Goal: Transaction & Acquisition: Purchase product/service

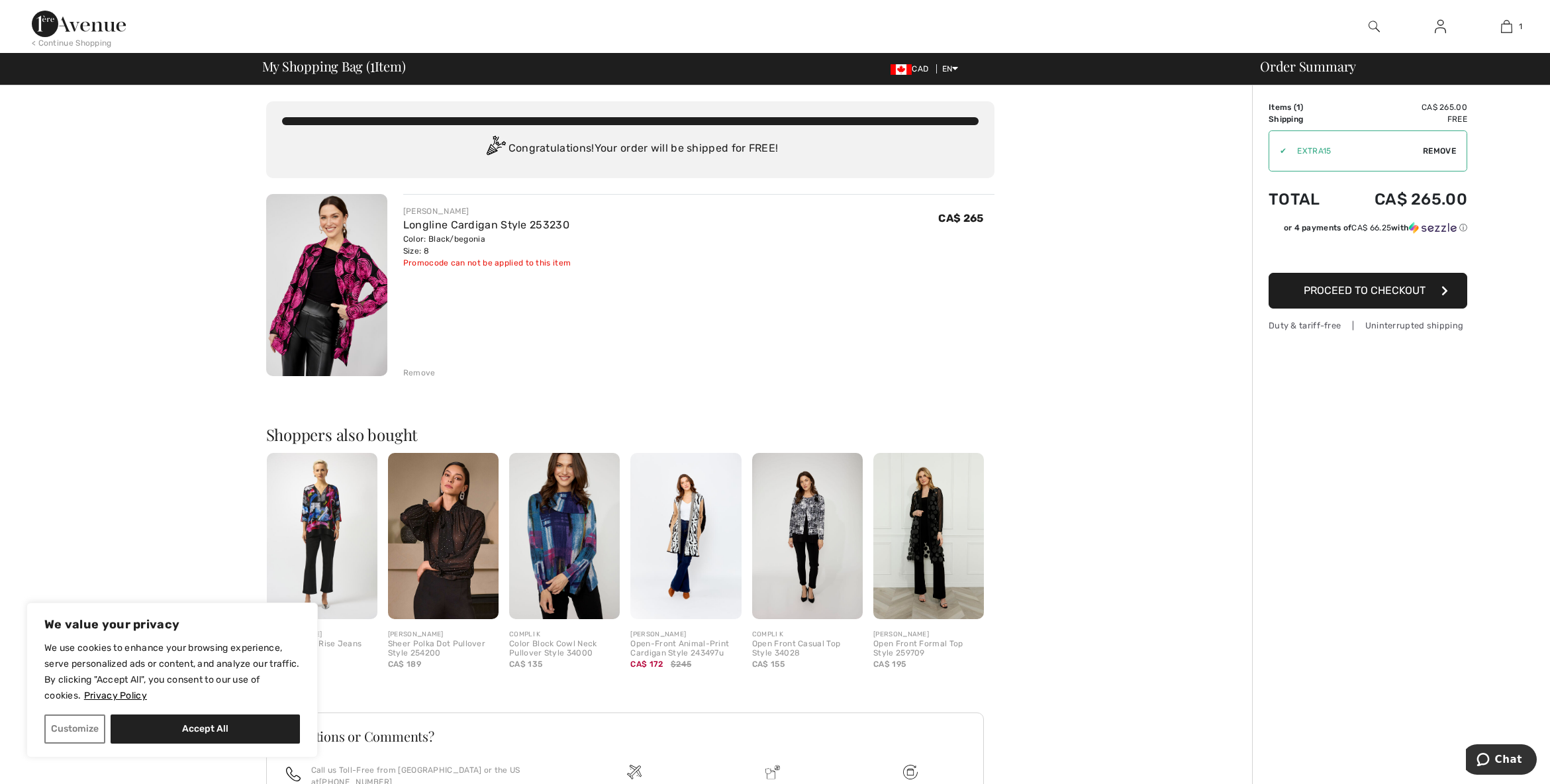
click at [1352, 296] on button "Proceed to Checkout" at bounding box center [1368, 291] width 199 height 36
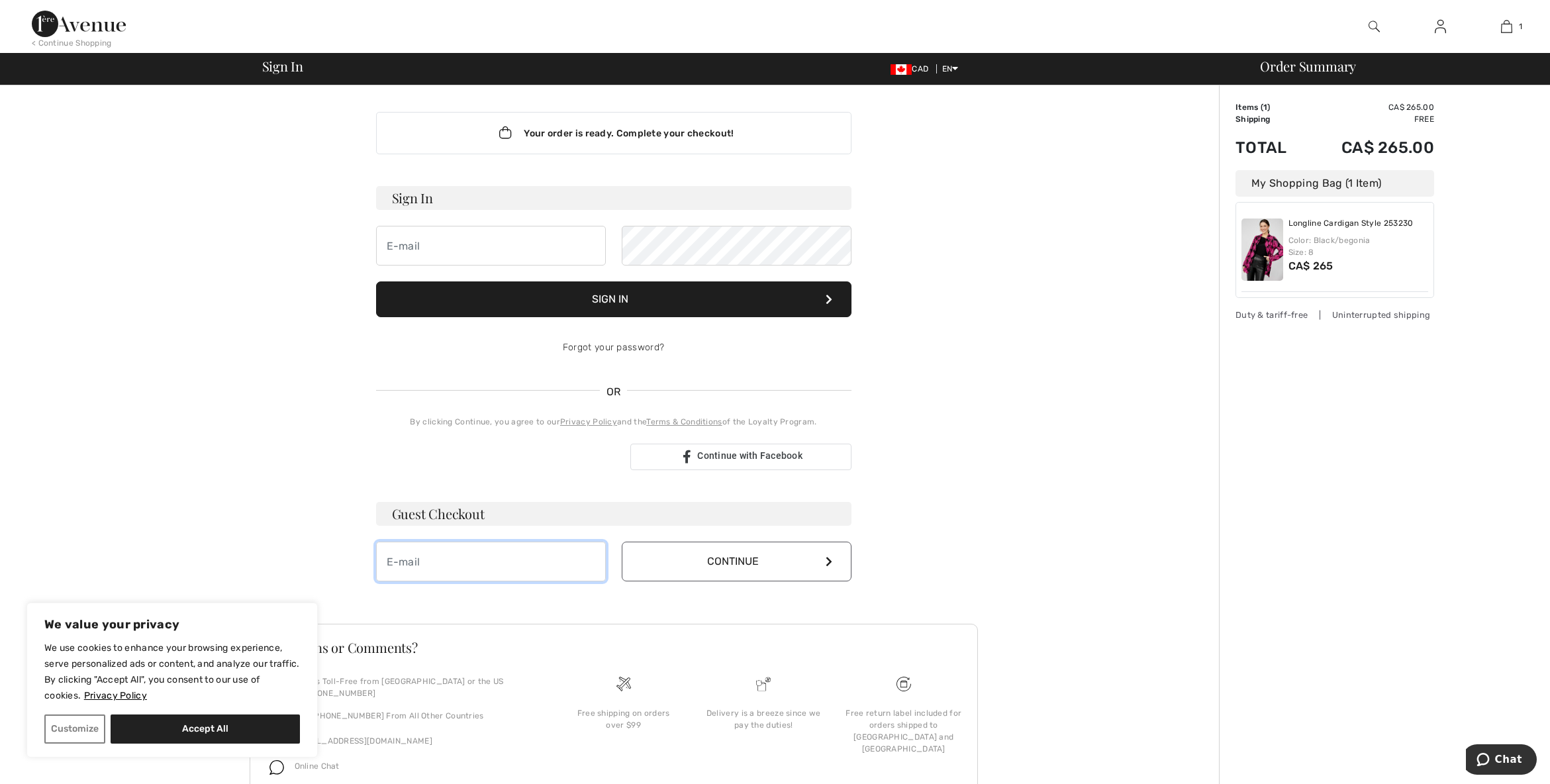
click at [527, 565] on input "email" at bounding box center [491, 561] width 230 height 40
type input "kims97@gmail.com"
click at [670, 557] on button "Continue" at bounding box center [736, 561] width 230 height 40
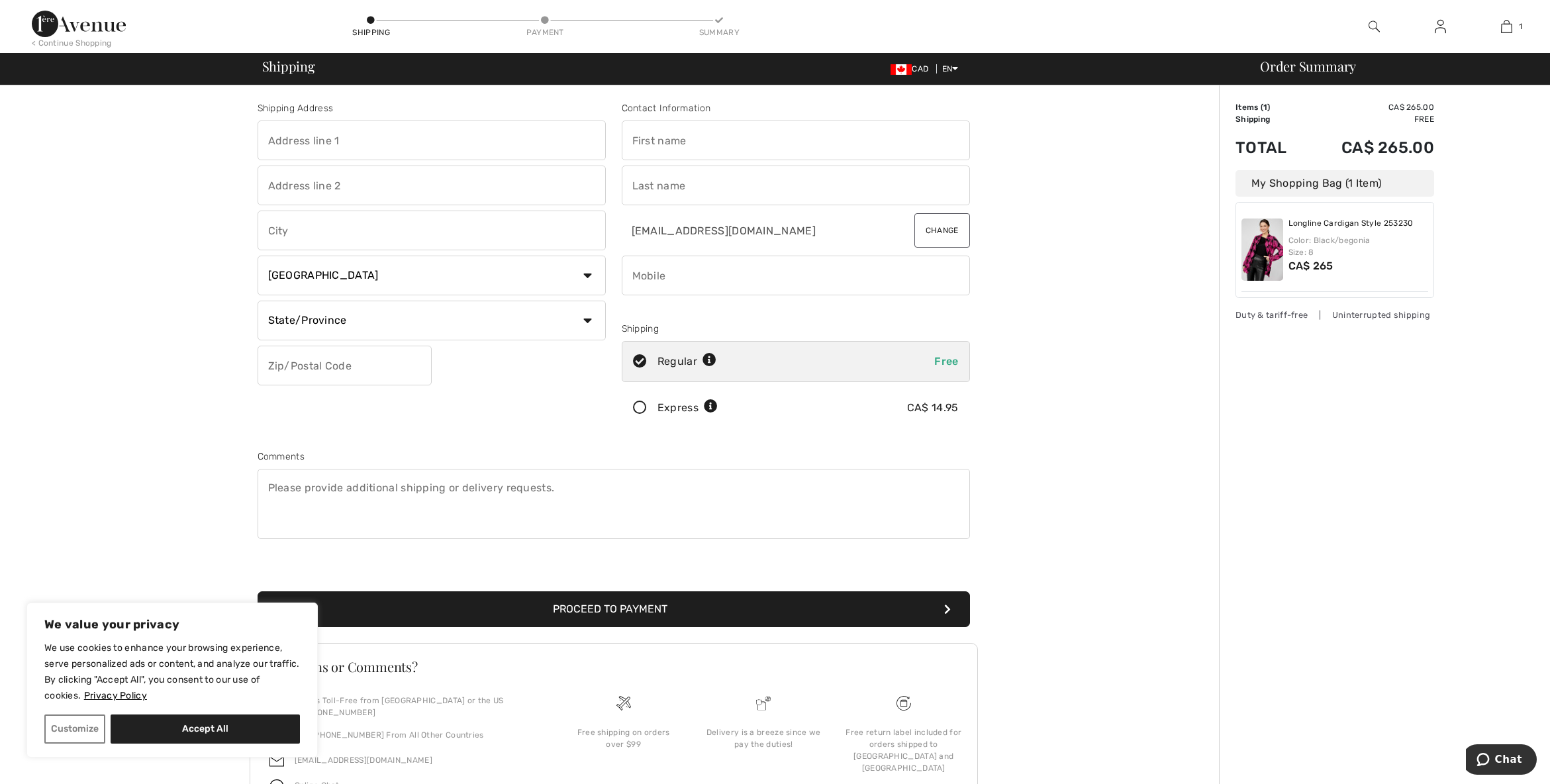
click at [348, 148] on input "text" at bounding box center [431, 140] width 348 height 40
type input "232 selma st"
click at [702, 147] on input "text" at bounding box center [795, 140] width 348 height 40
type input "Kim"
click at [666, 186] on input "text" at bounding box center [795, 185] width 348 height 40
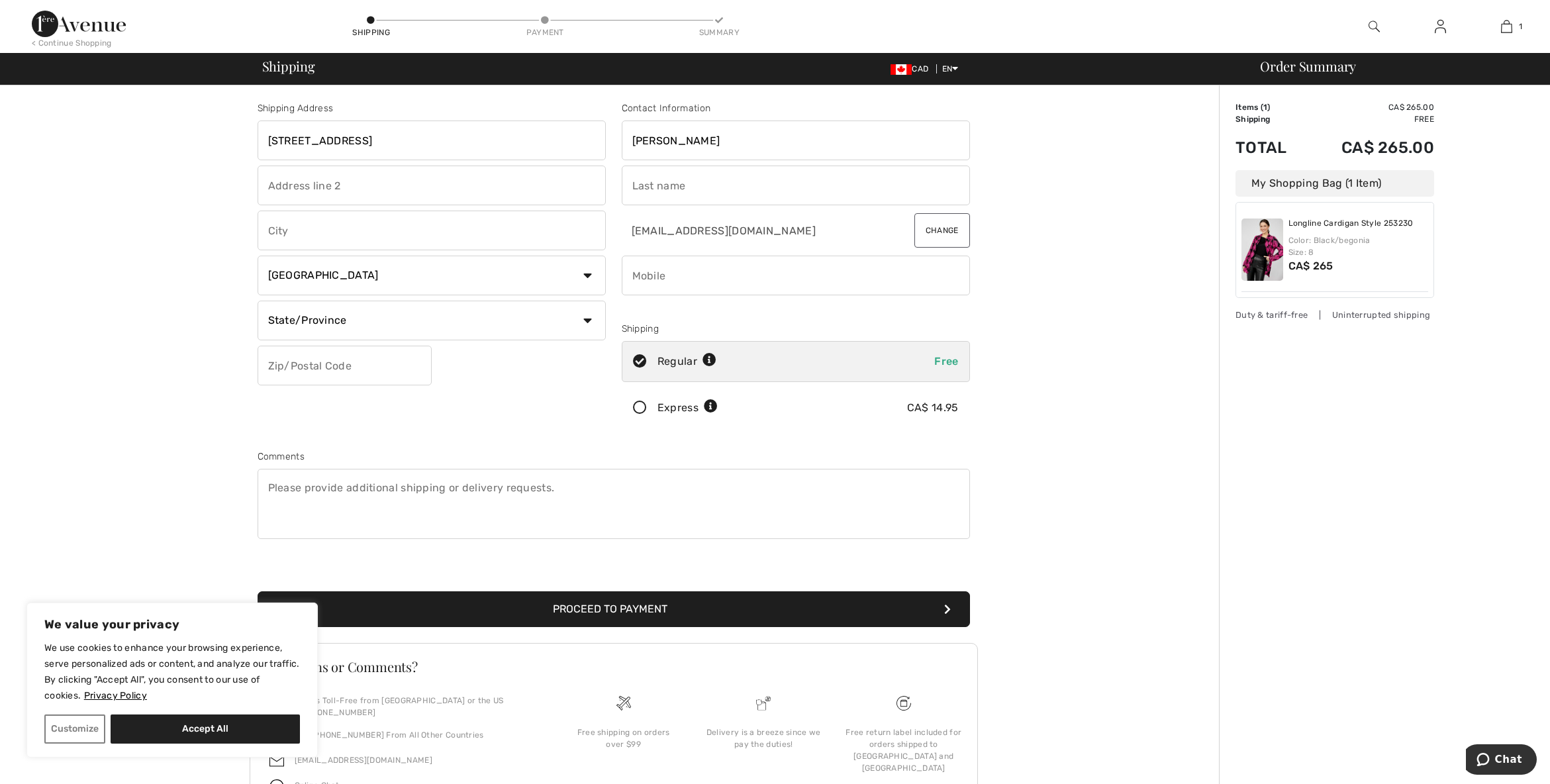
type input "Tina"
click at [353, 232] on input "text" at bounding box center [431, 230] width 348 height 40
type input "Topeka"
click at [349, 276] on select "Country Canada United States Afghanistan Aland Islands Albania Algeria American…" at bounding box center [431, 275] width 348 height 40
select select "US"
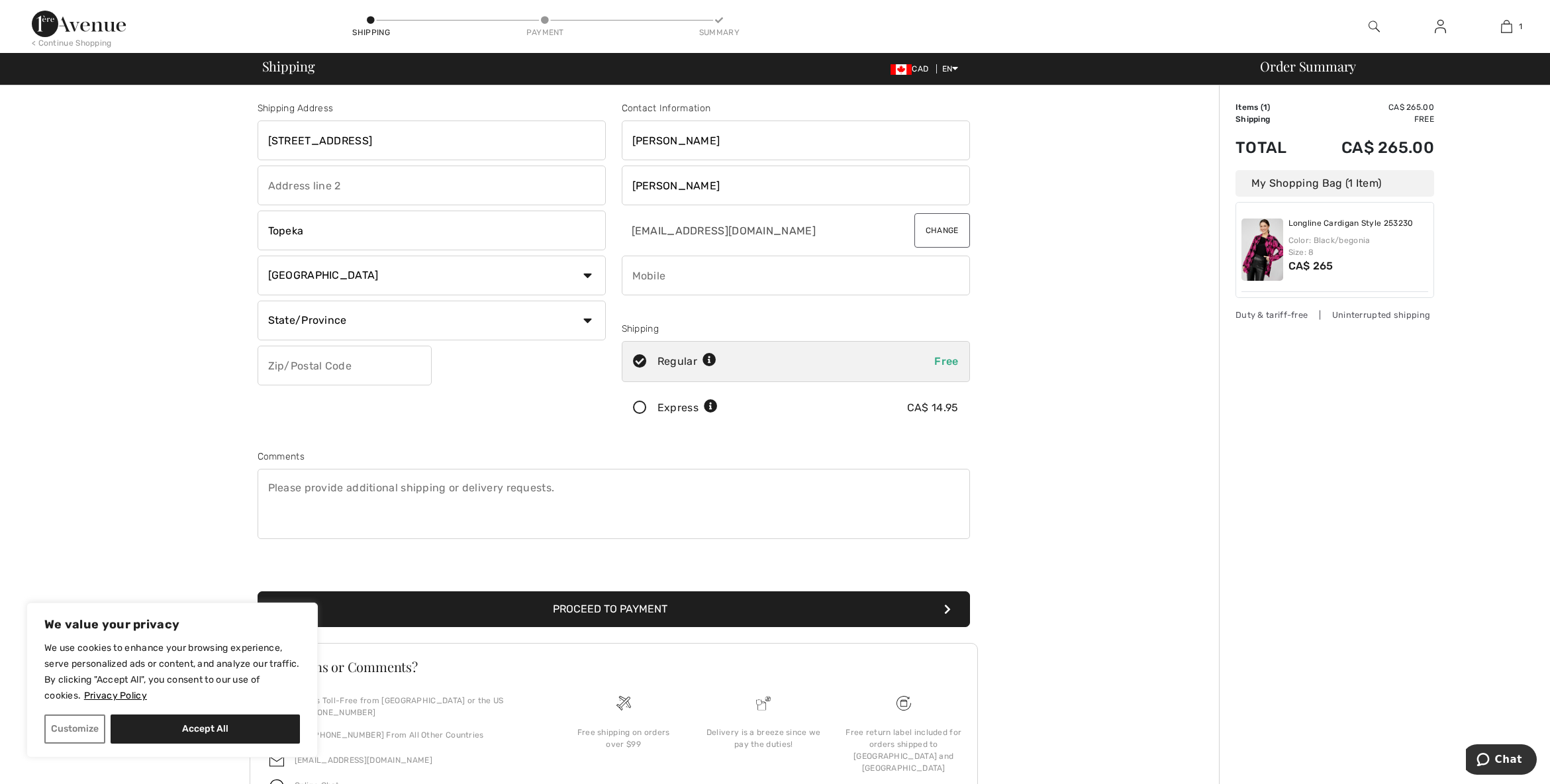
click at [349, 276] on select "Country Canada United States Afghanistan Aland Islands Albania Algeria American…" at bounding box center [431, 275] width 348 height 40
click at [335, 324] on select "State/Province Alabama Alaska American Samoa Arizona Arkansas California Colora…" at bounding box center [431, 320] width 348 height 40
select select "TX"
click at [335, 324] on select "State/Province Alabama Alaska American Samoa Arizona Arkansas California Colora…" at bounding box center [431, 320] width 348 height 40
click at [327, 371] on input "text" at bounding box center [344, 365] width 174 height 40
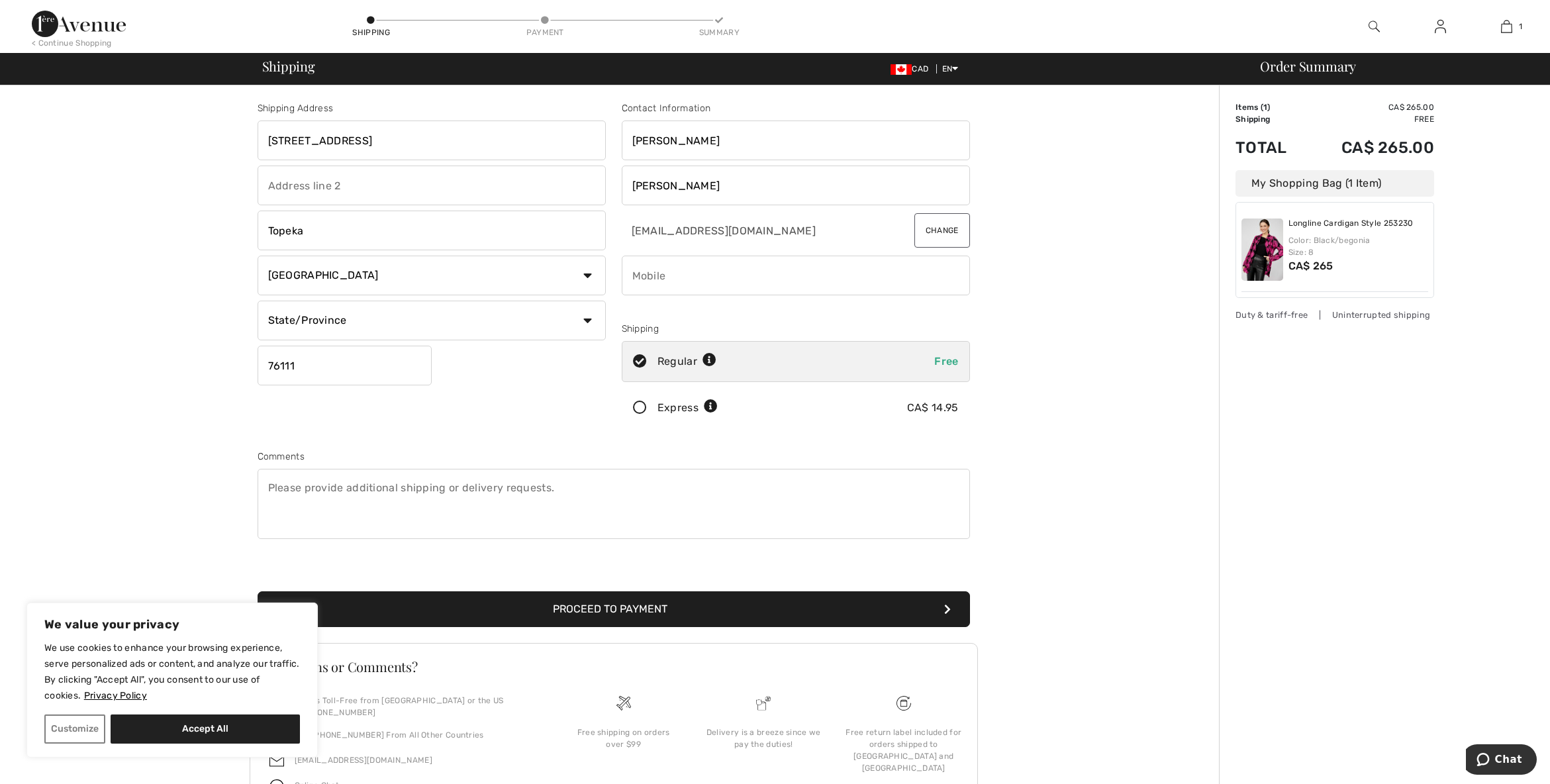
type input "76111"
click at [631, 454] on div "Comments" at bounding box center [614, 456] width 712 height 14
click at [590, 612] on button "Proceed to Payment" at bounding box center [614, 608] width 712 height 36
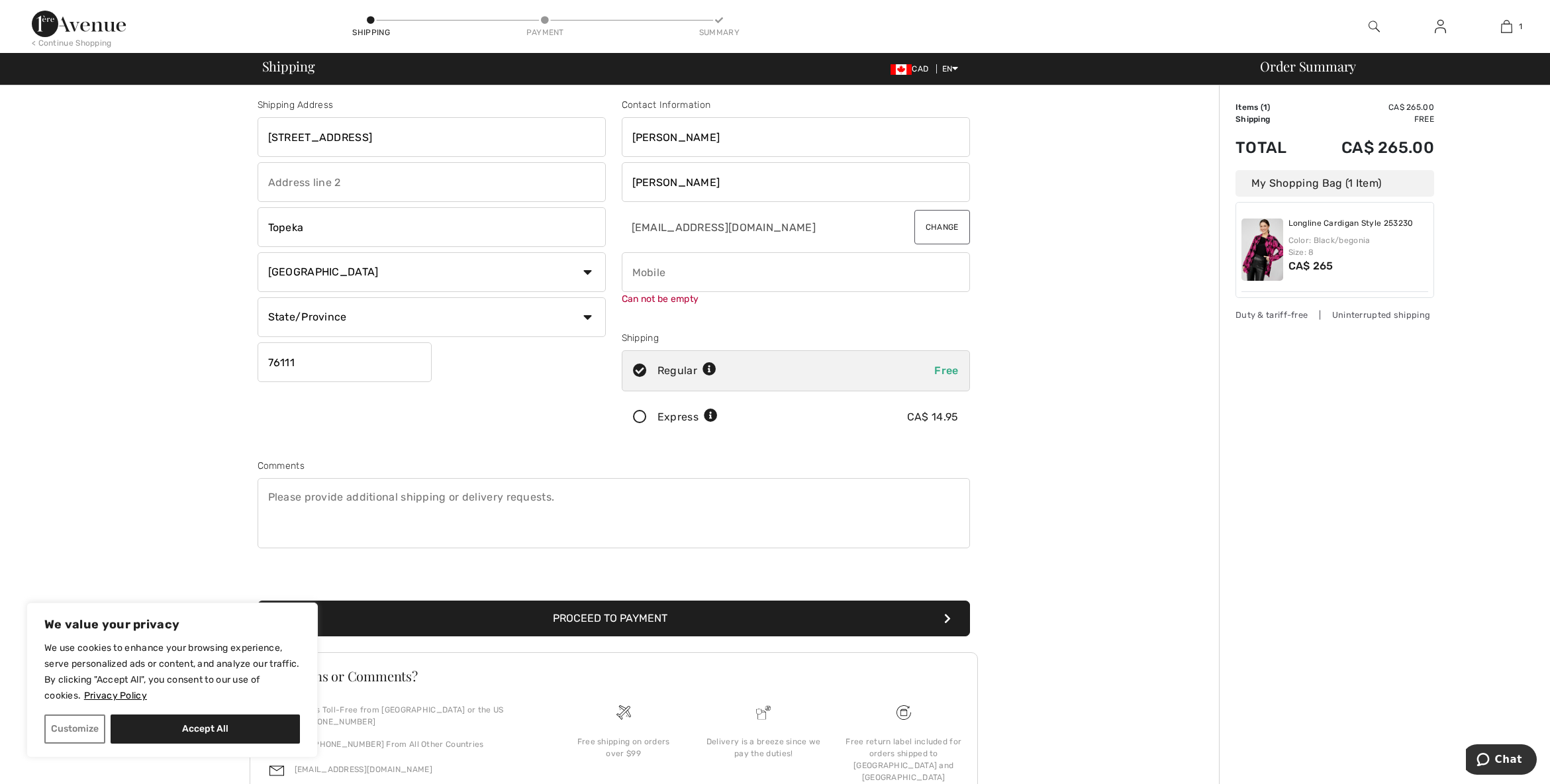
scroll to position [81, 0]
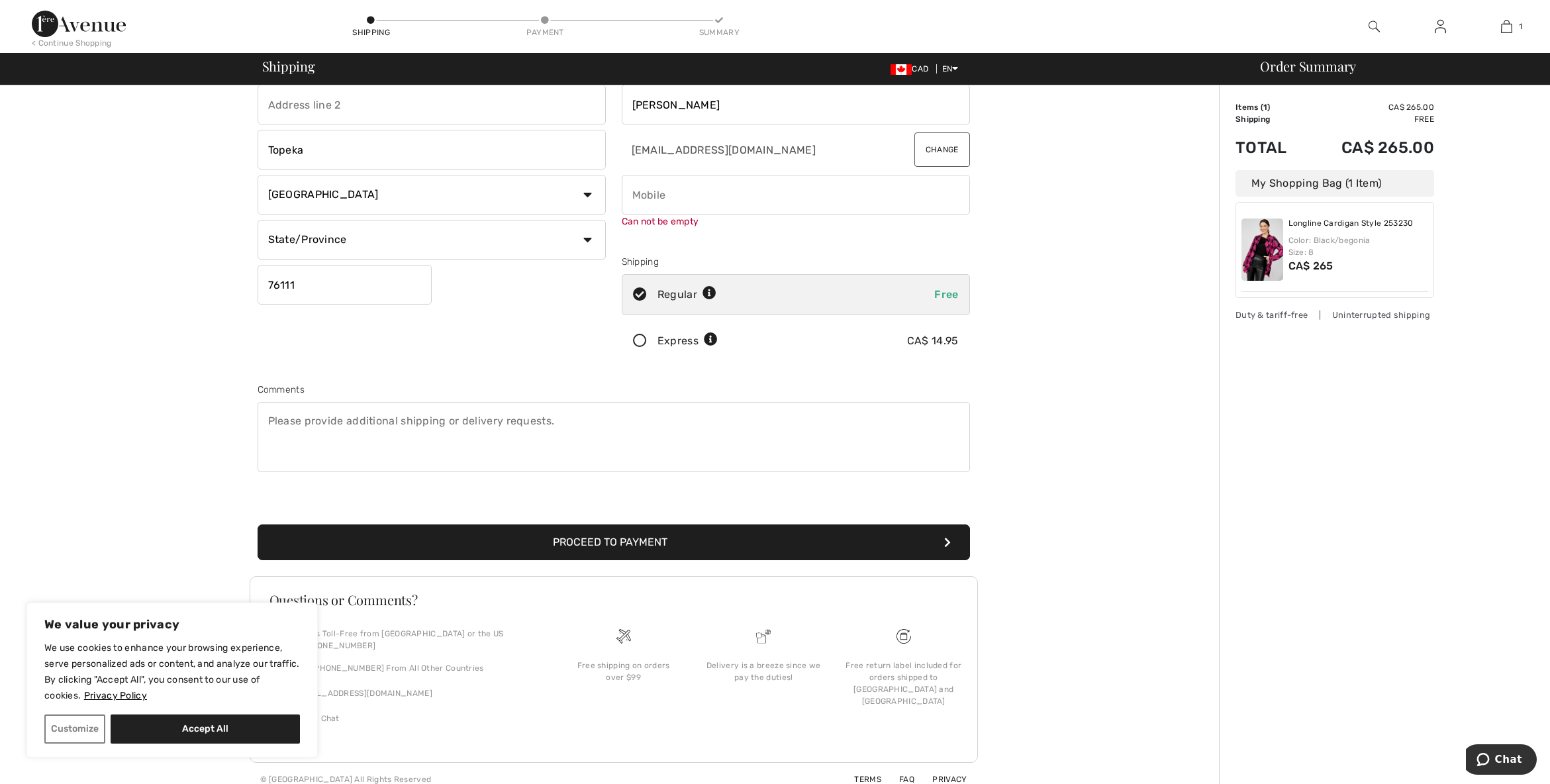
click at [656, 201] on input "phone" at bounding box center [795, 194] width 348 height 40
type input "6822390912"
click at [633, 534] on button "Proceed to Payment" at bounding box center [614, 542] width 712 height 36
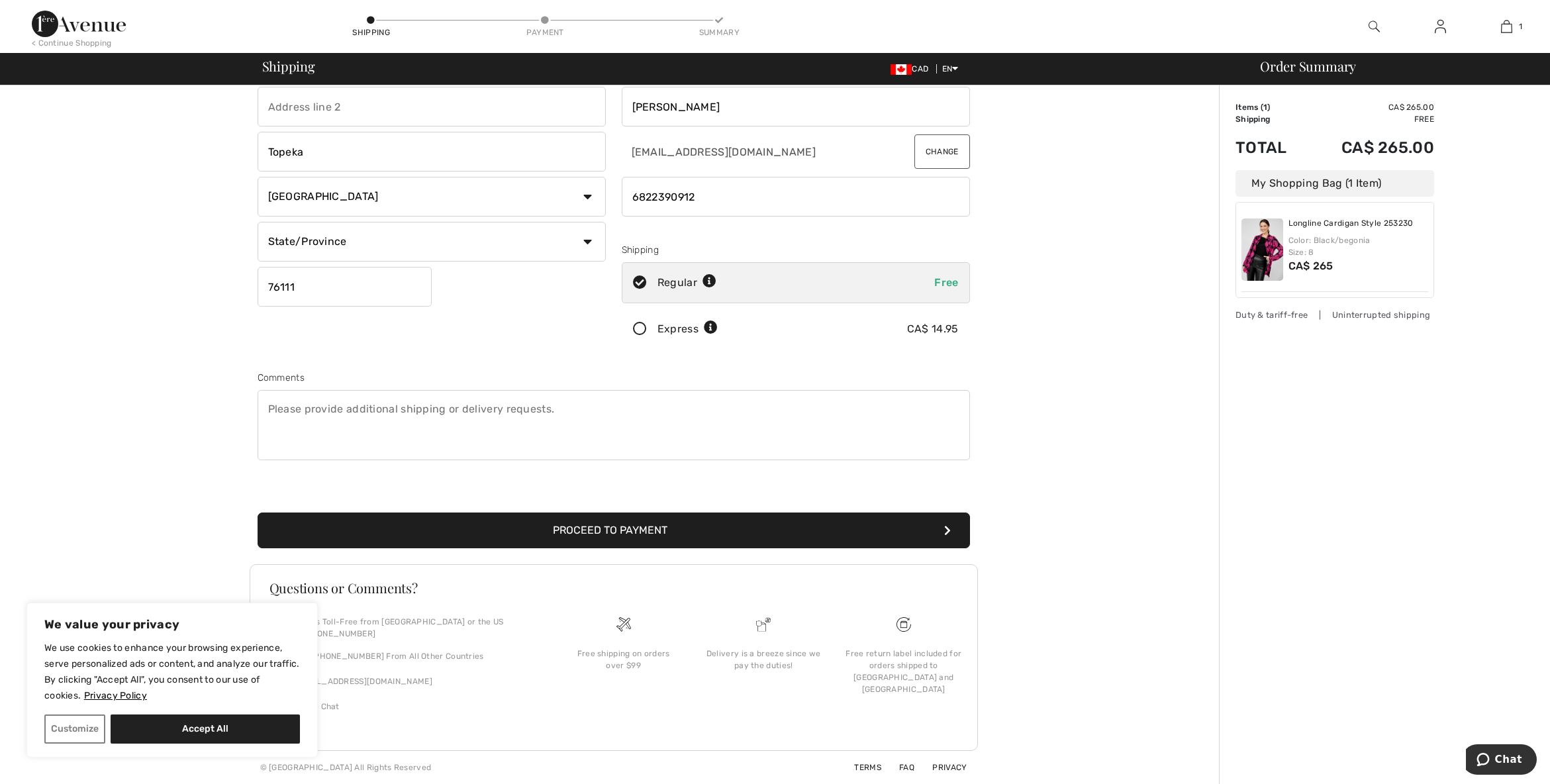
scroll to position [67, 0]
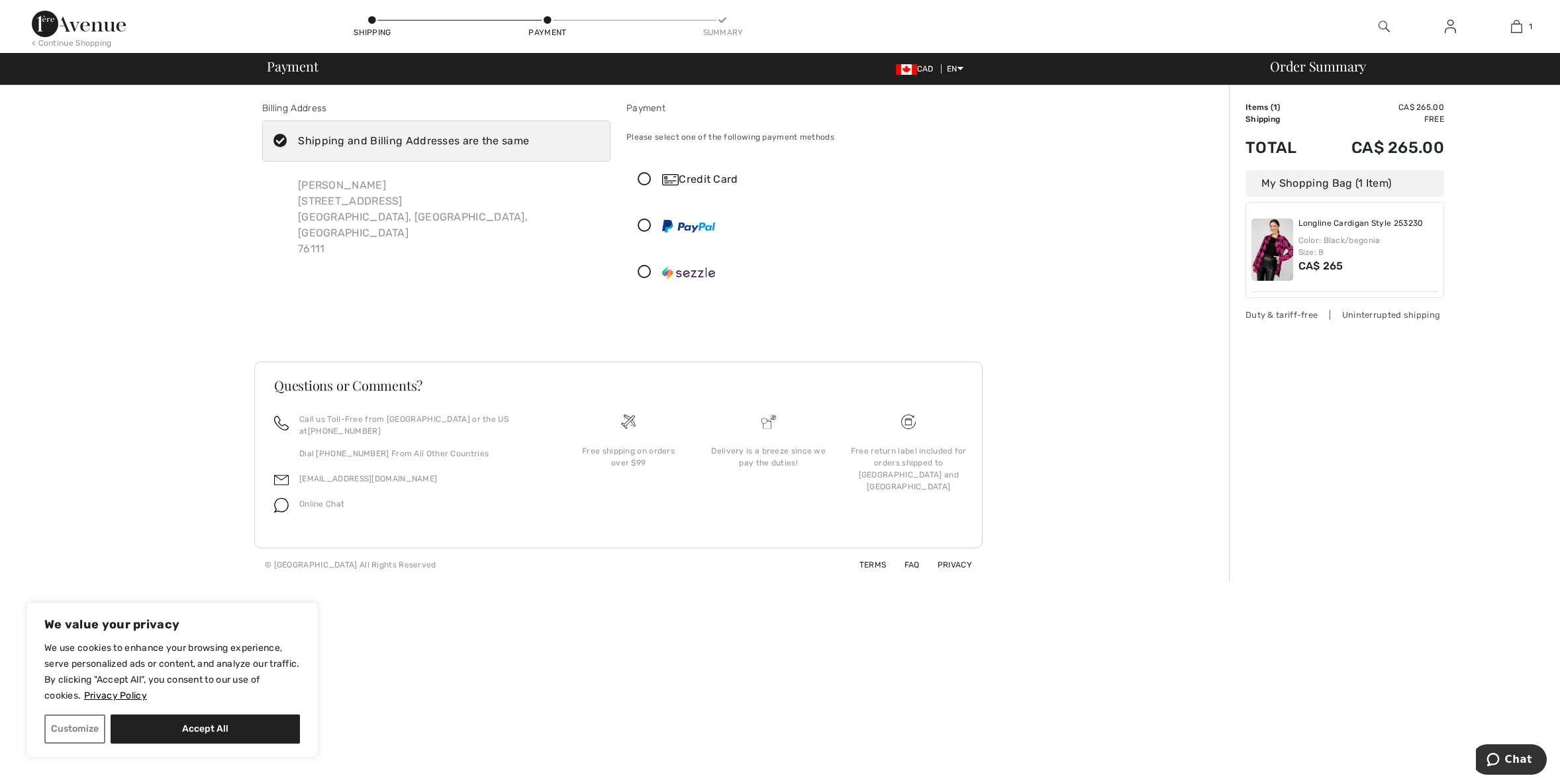
click at [664, 183] on img at bounding box center [670, 179] width 17 height 12
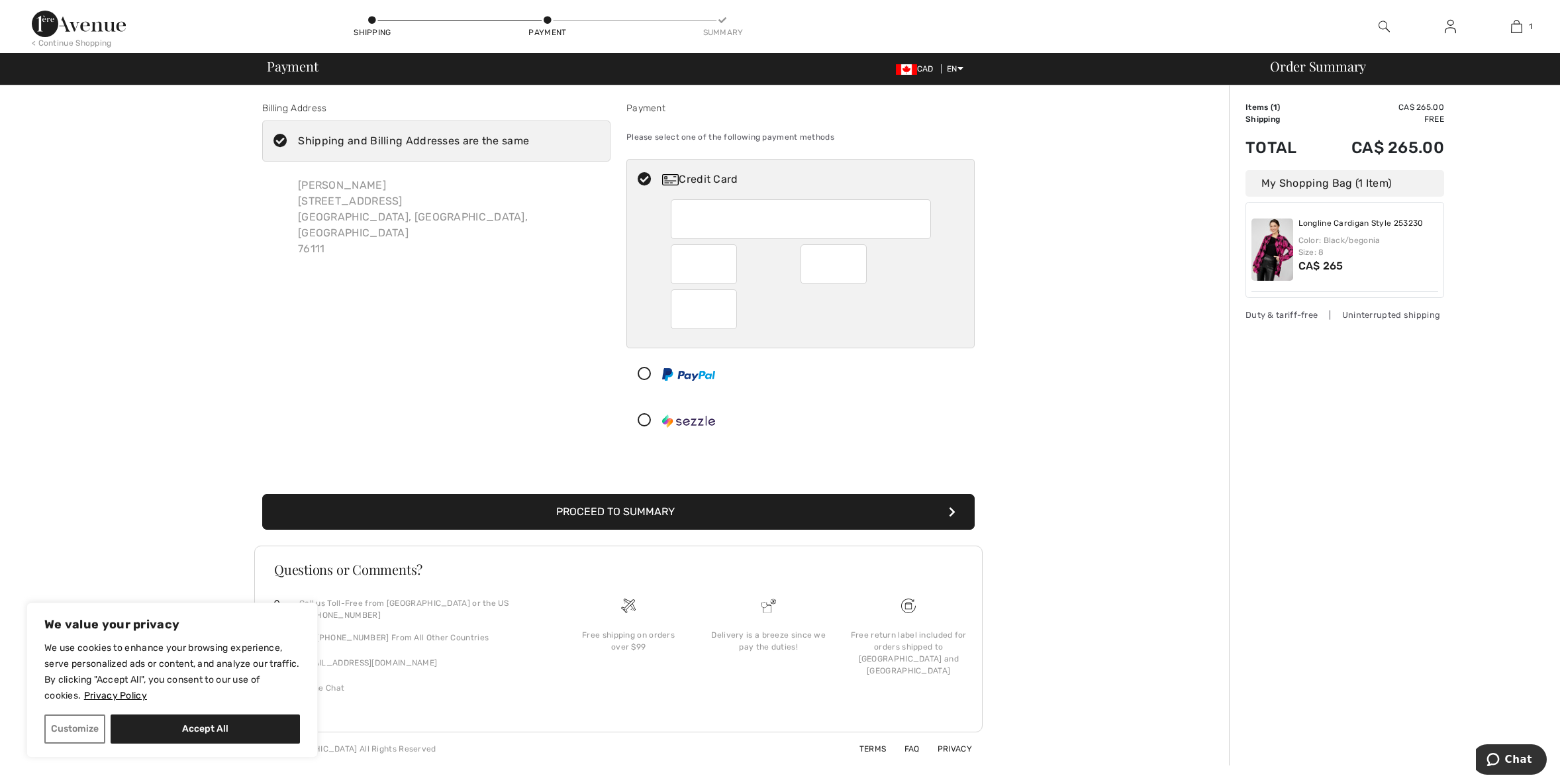
click at [663, 503] on button "Proceed to Summary" at bounding box center [619, 511] width 712 height 36
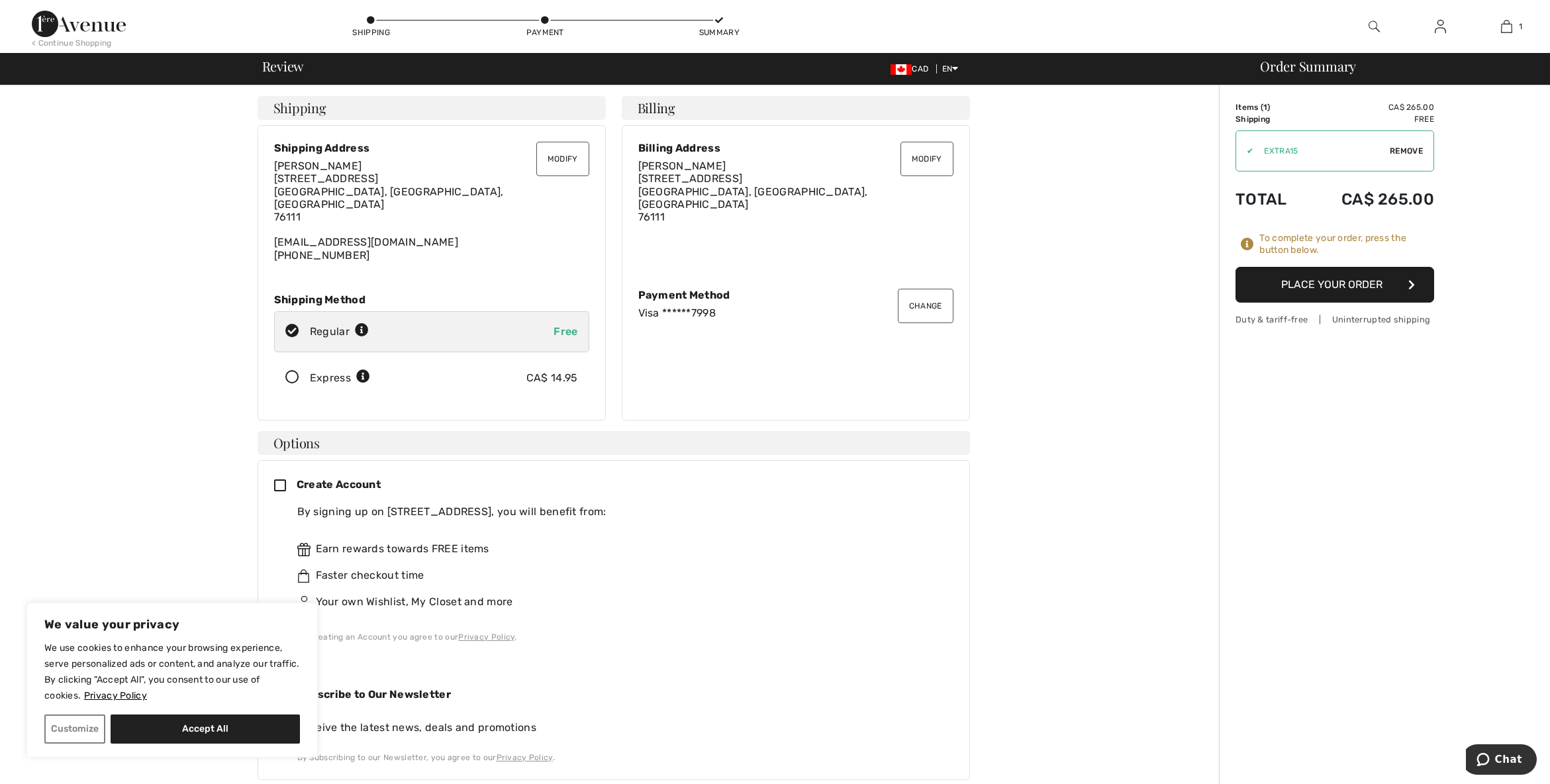
click at [906, 312] on button "Change" at bounding box center [925, 305] width 56 height 34
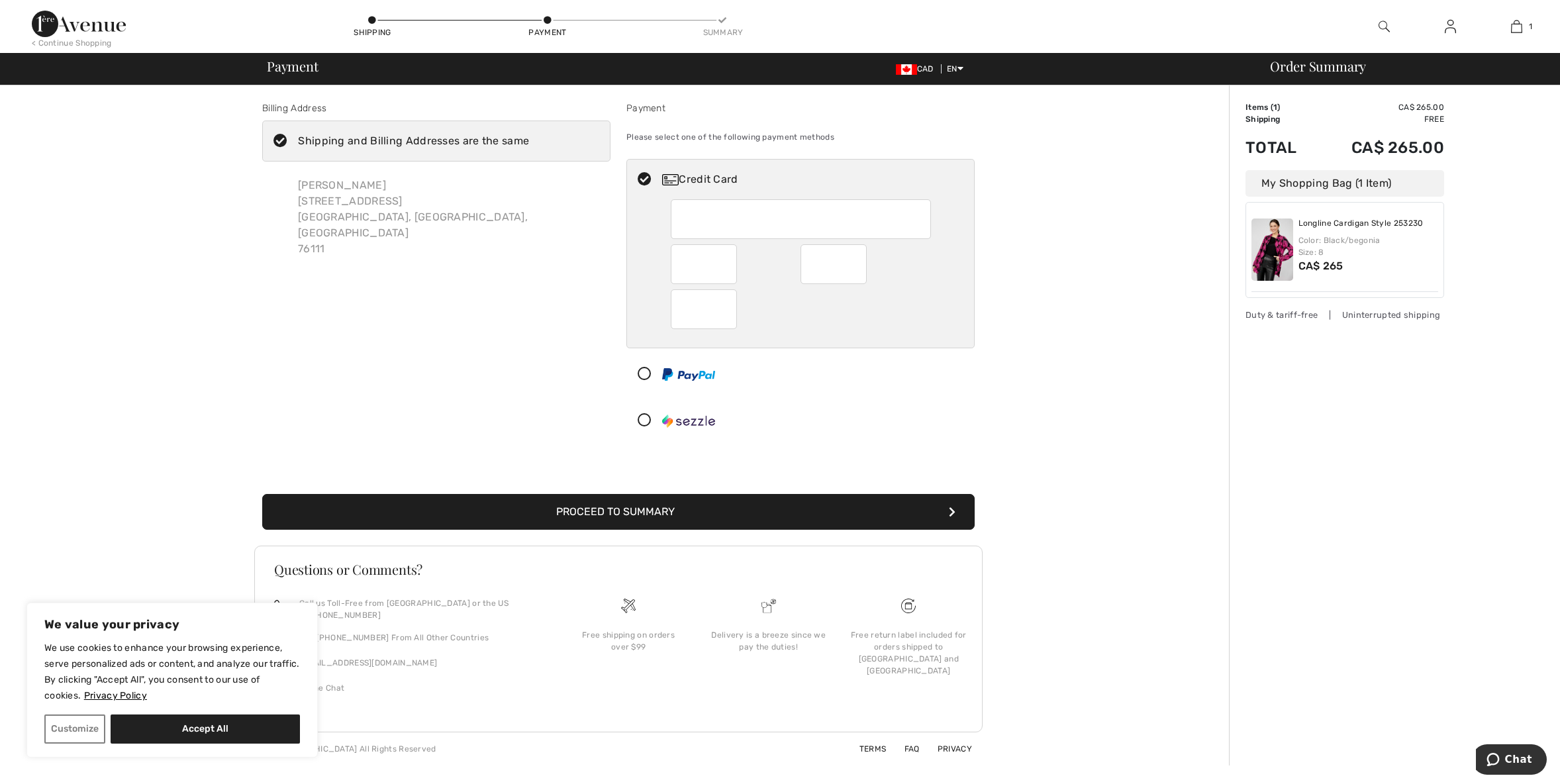
click at [667, 516] on button "Proceed to Summary" at bounding box center [619, 511] width 712 height 36
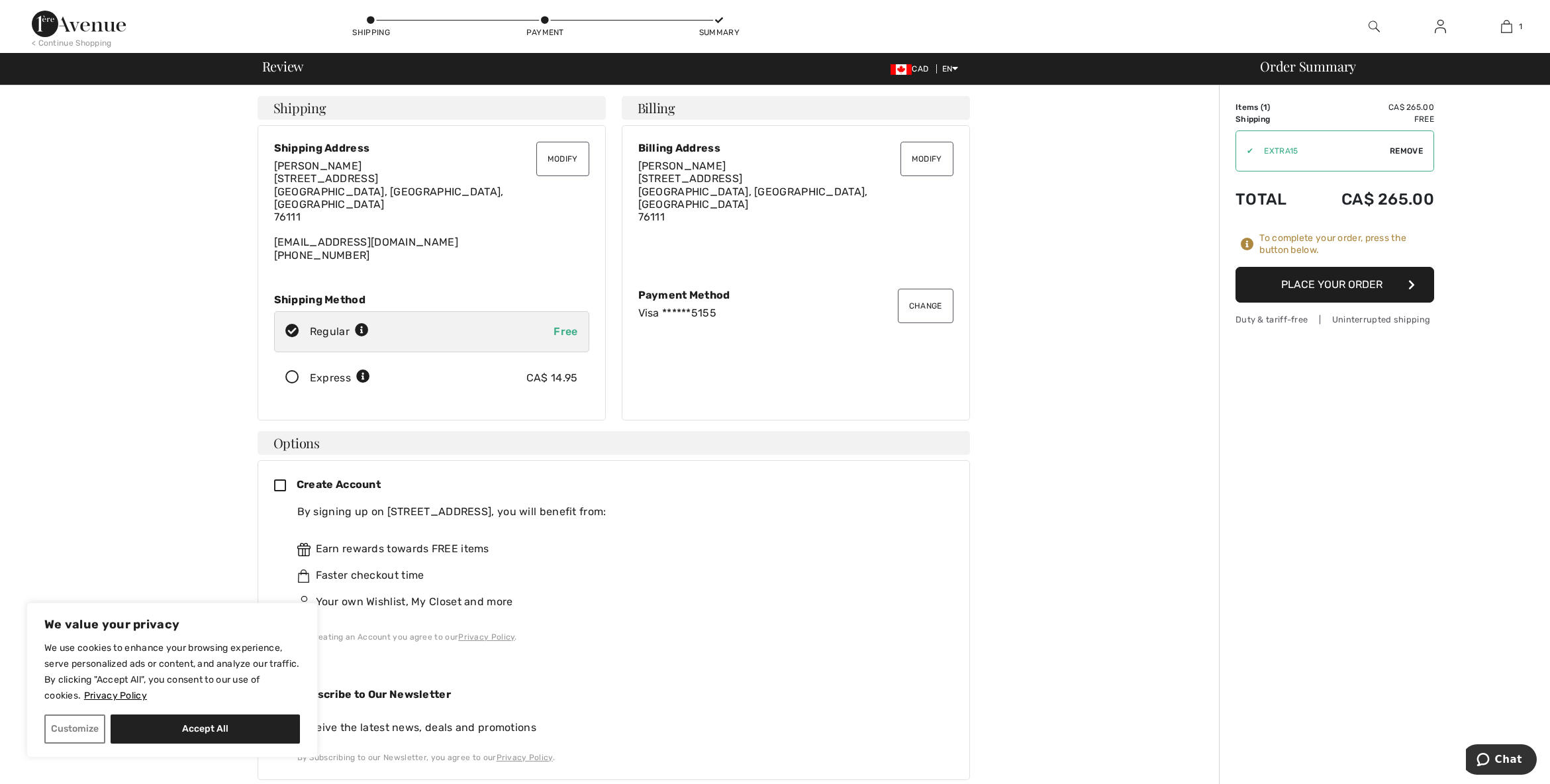
click at [1437, 34] on img at bounding box center [1441, 26] width 12 height 16
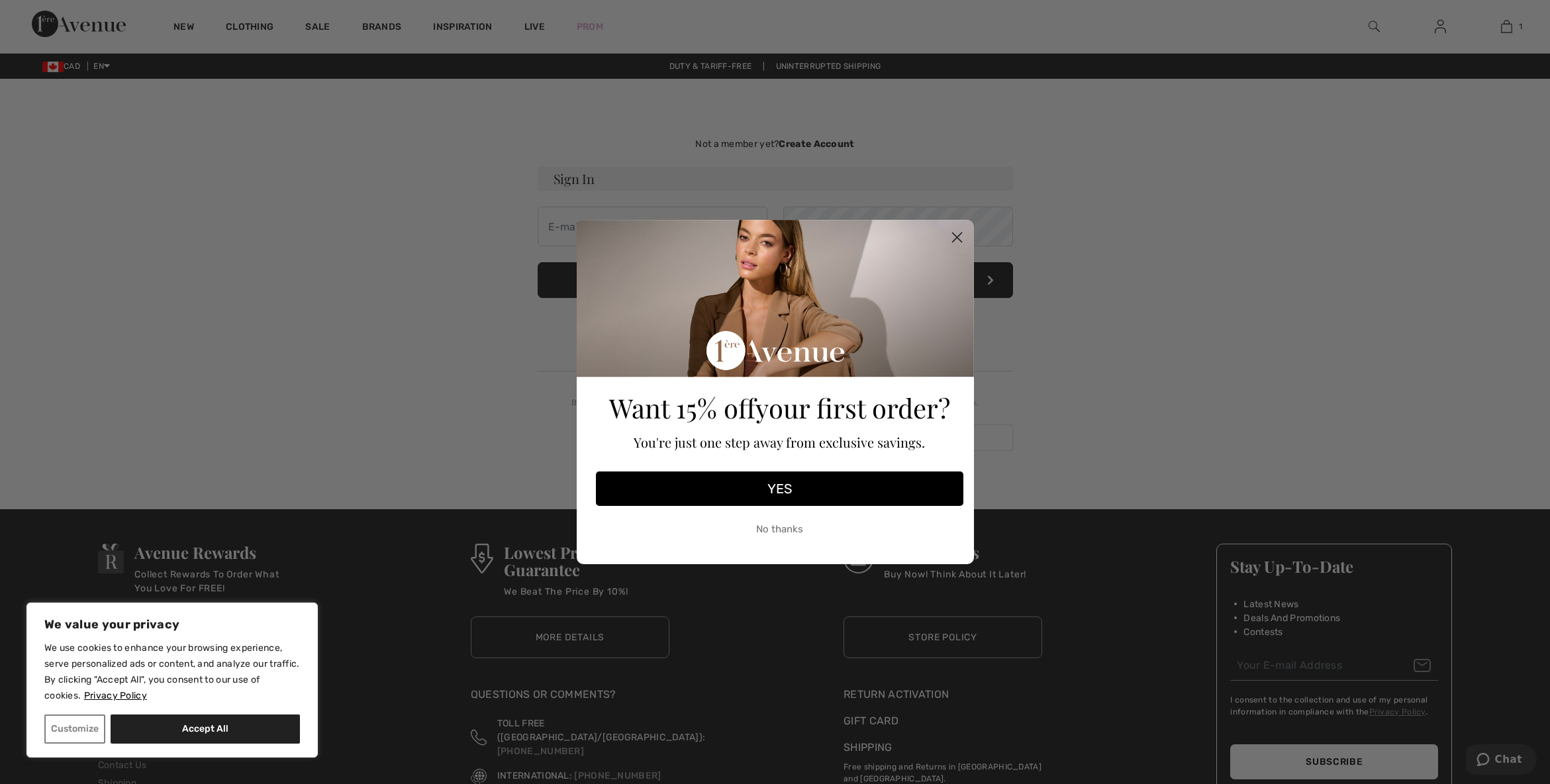
click at [956, 234] on circle "Close dialog" at bounding box center [956, 237] width 21 height 21
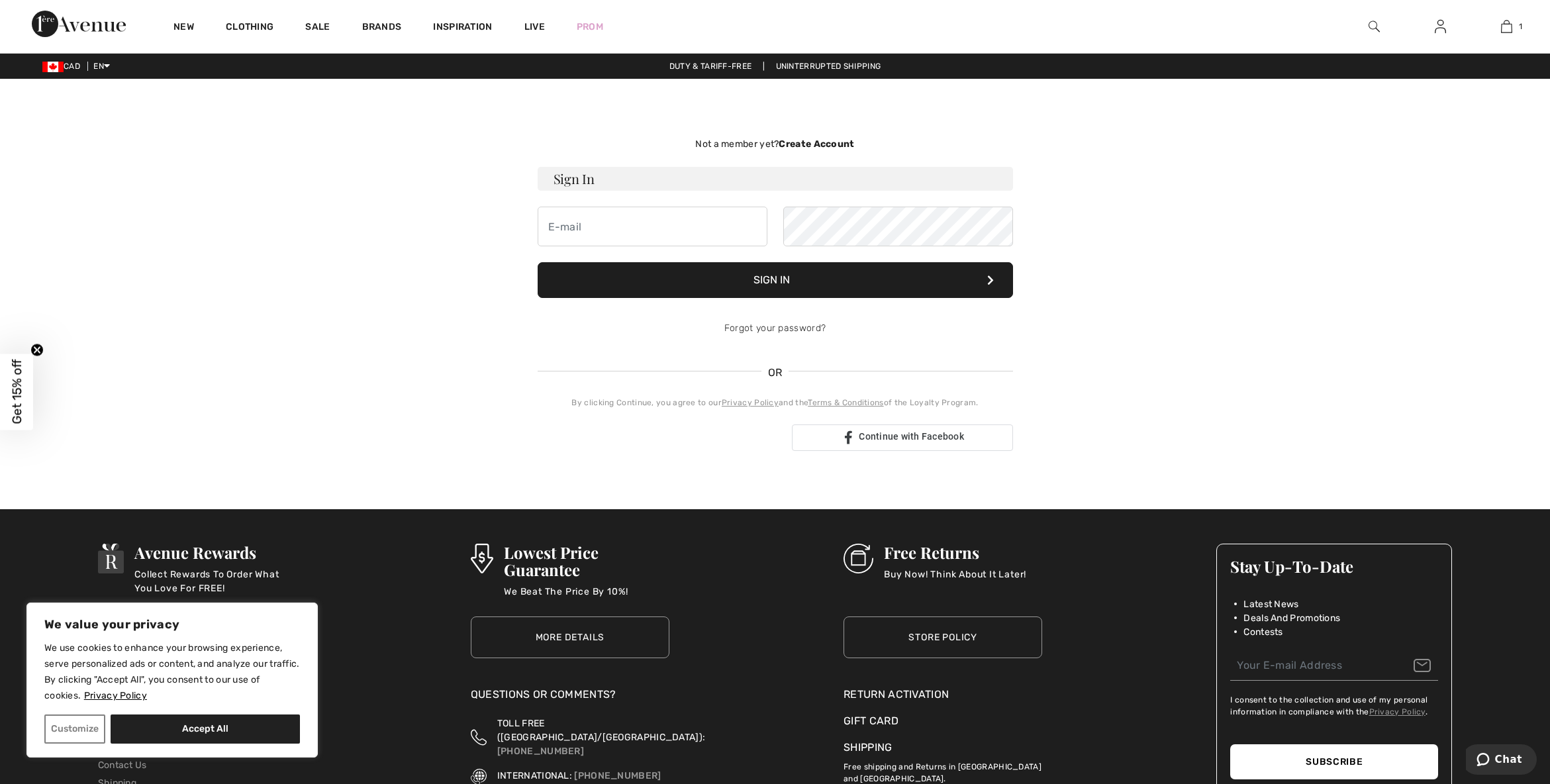
click at [807, 143] on strong "Create Account" at bounding box center [815, 144] width 75 height 12
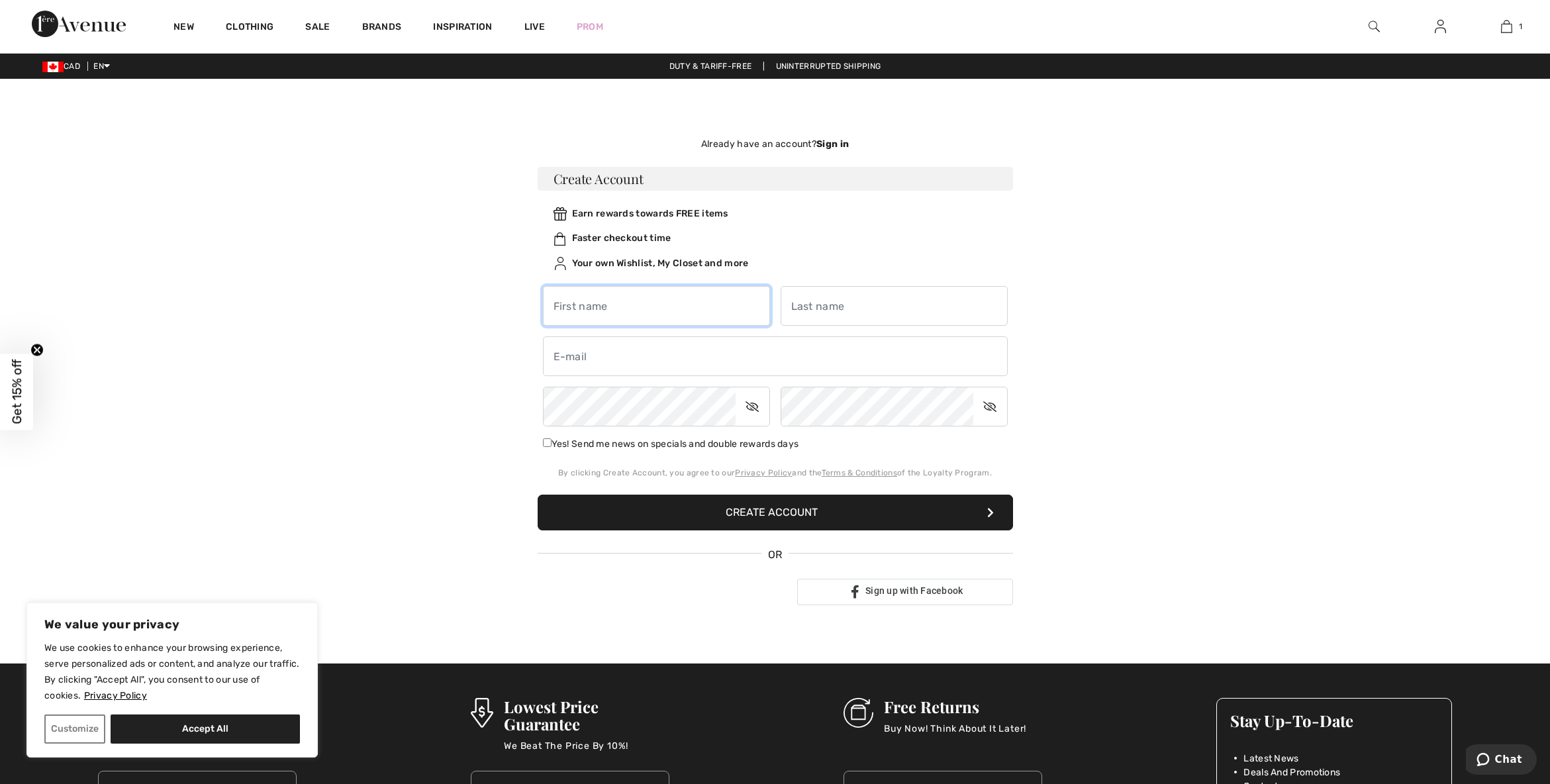
click at [658, 294] on input "text" at bounding box center [656, 305] width 227 height 40
type input "[PERSON_NAME]"
click at [868, 299] on input "text" at bounding box center [894, 305] width 227 height 40
type input "Tina"
click at [646, 357] on input "email" at bounding box center [775, 356] width 464 height 40
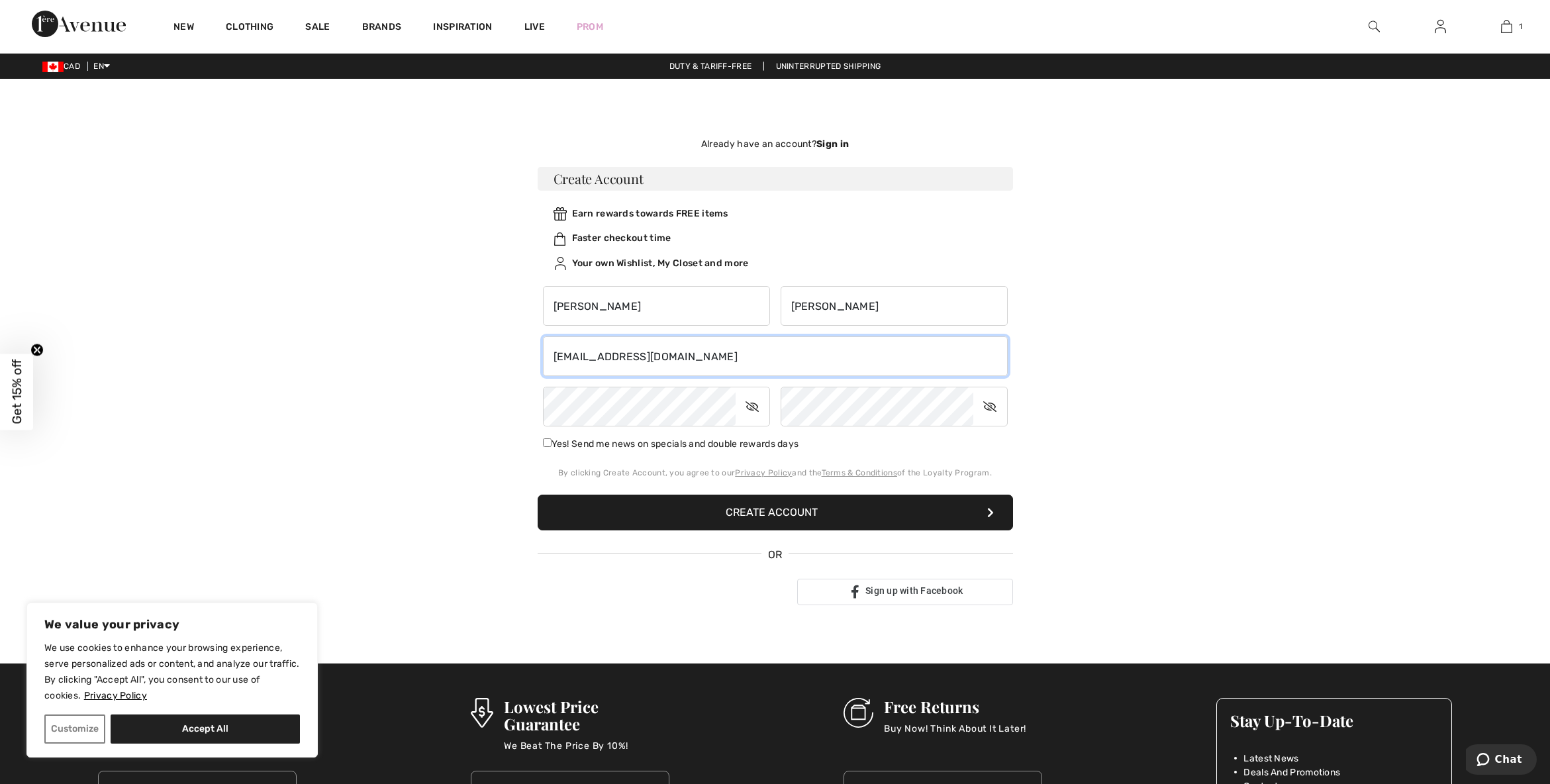
type input "kimtina97@Gmail.com"
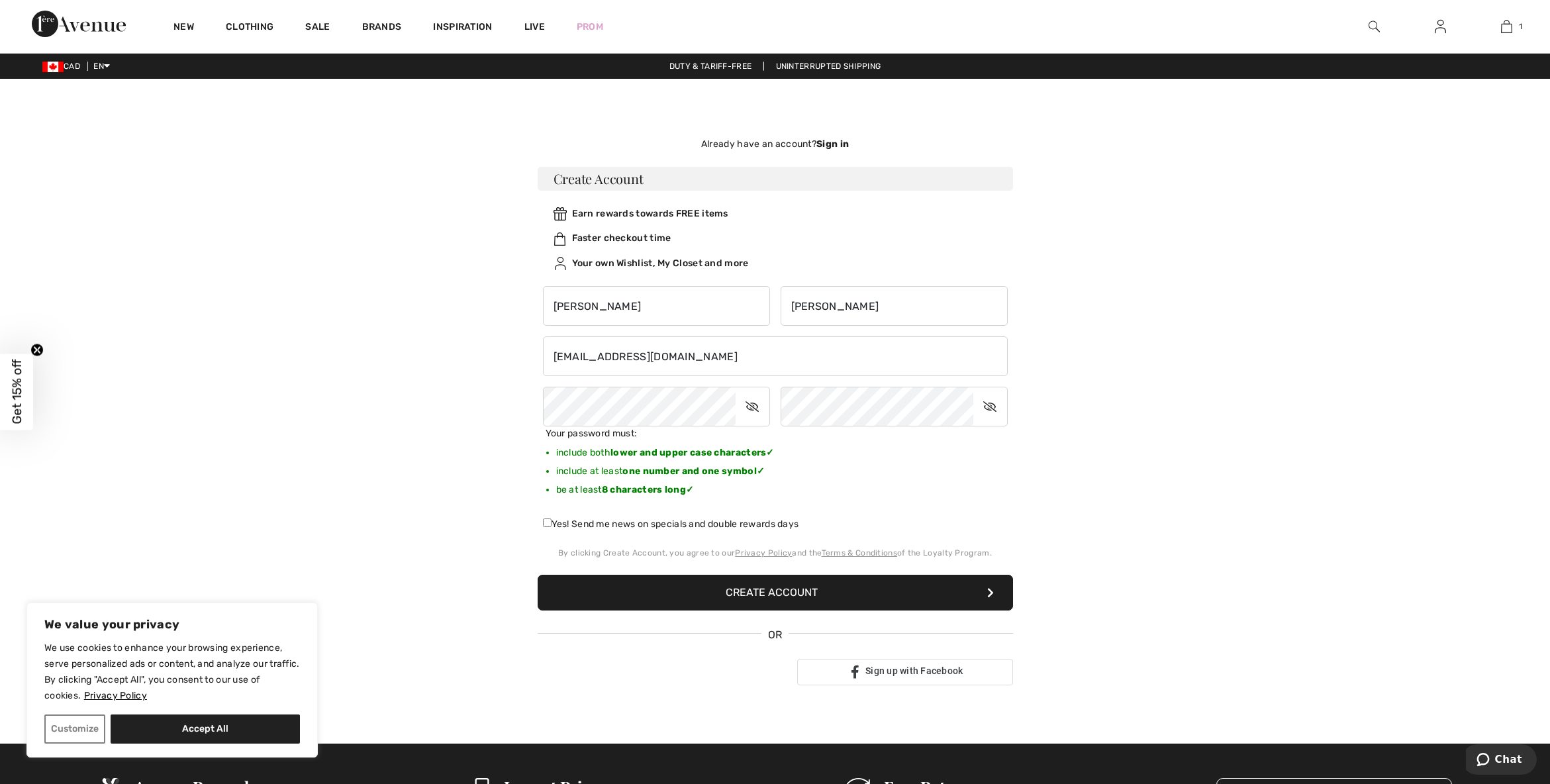
click at [742, 576] on button "Create Account" at bounding box center [775, 592] width 475 height 36
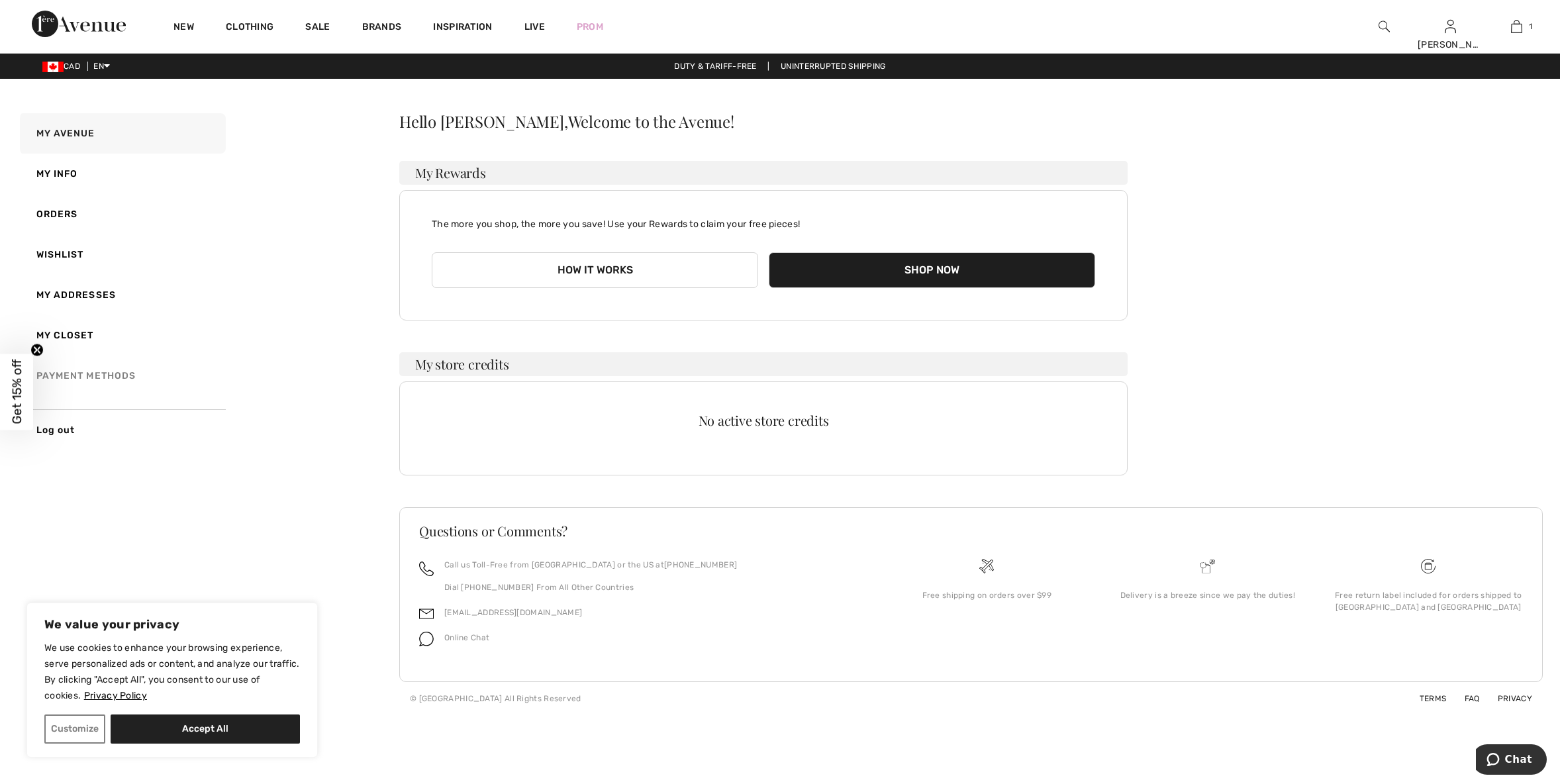
click at [100, 378] on link "Payment Methods" at bounding box center [122, 374] width 209 height 40
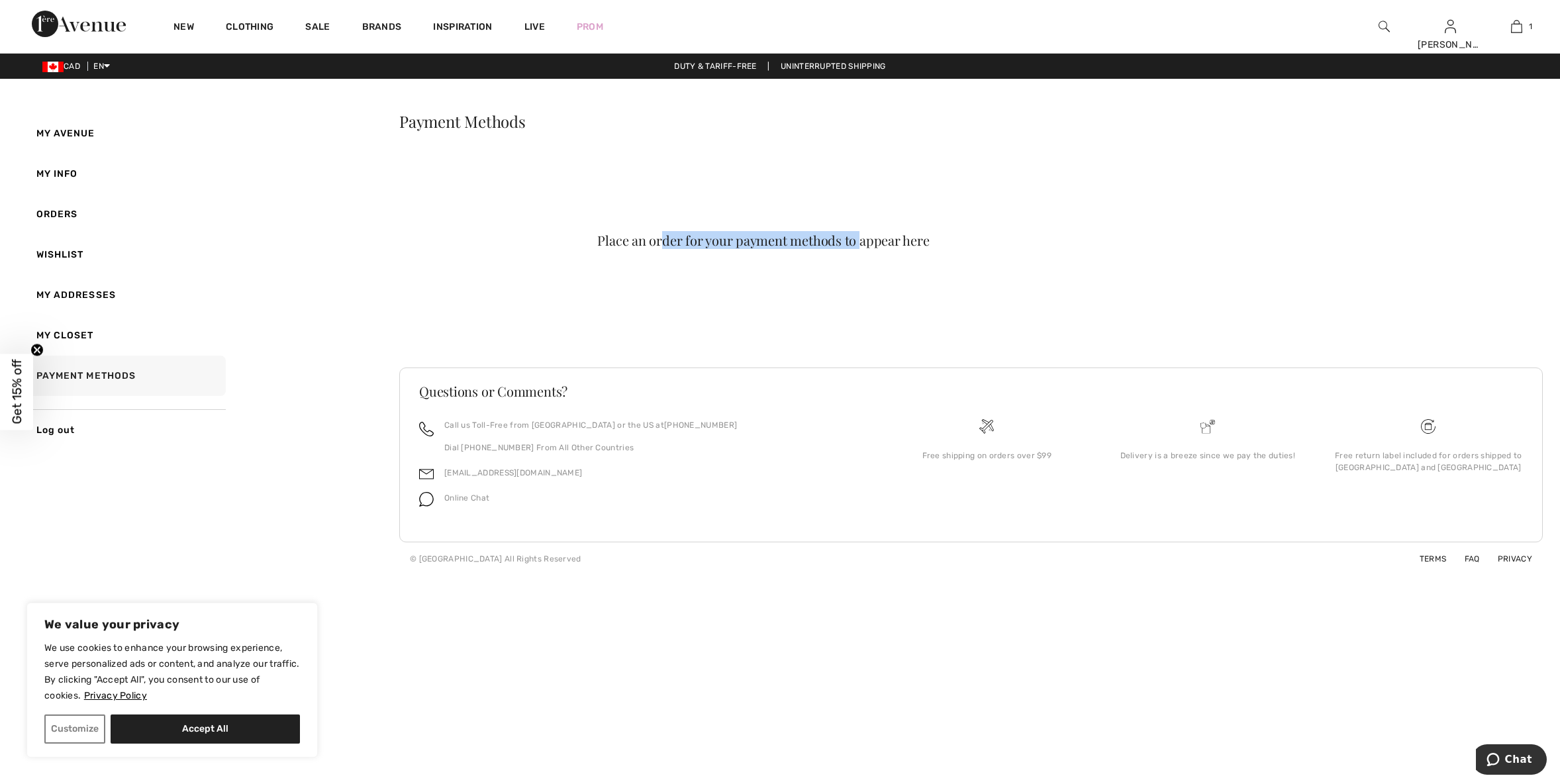
drag, startPoint x: 666, startPoint y: 254, endPoint x: 1020, endPoint y: 276, distance: 354.7
click at [964, 264] on div "Place an order for your payment methods to appear here" at bounding box center [763, 248] width 729 height 175
click at [1025, 277] on div "Place an order for your payment methods to appear here" at bounding box center [763, 248] width 729 height 175
